Goal: Task Accomplishment & Management: Manage account settings

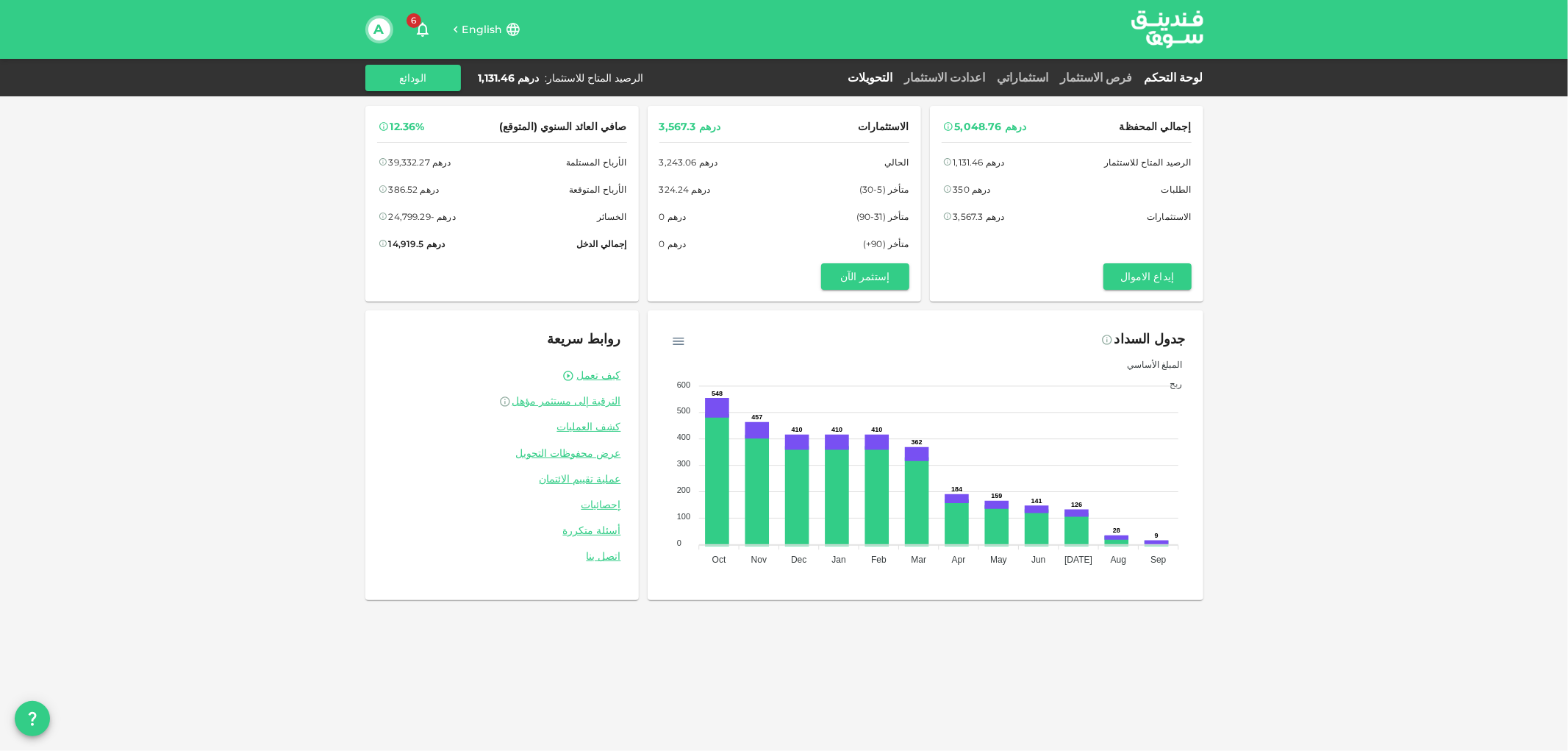
click at [899, 77] on link "التحويلات" at bounding box center [871, 77] width 57 height 14
